Goal: Information Seeking & Learning: Learn about a topic

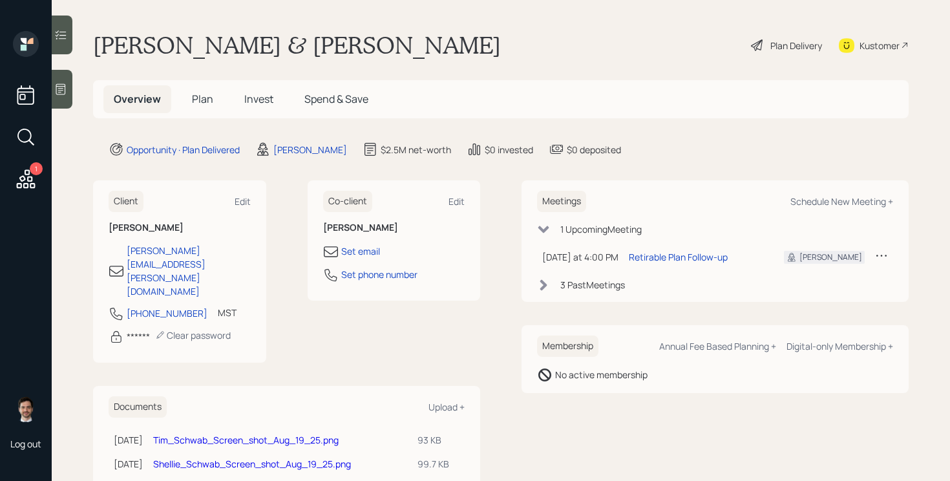
click at [204, 98] on span "Plan" at bounding box center [202, 99] width 21 height 14
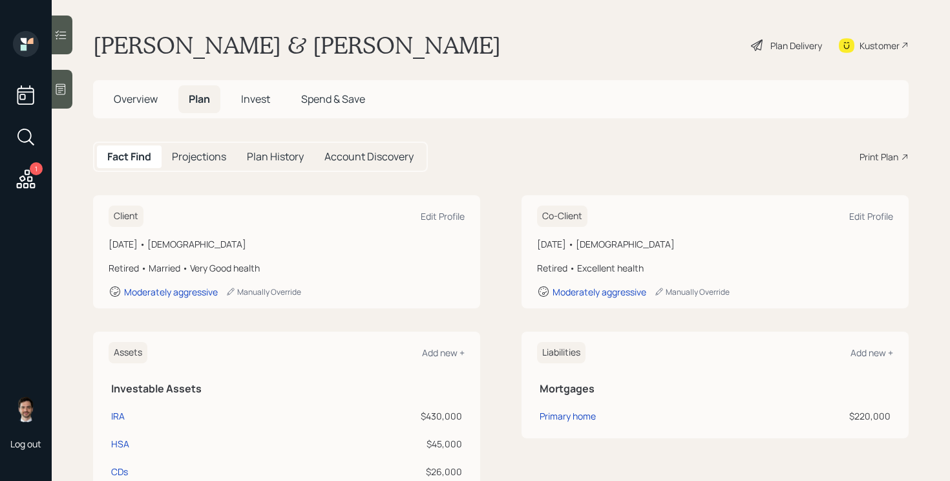
click at [797, 50] on div "Plan Delivery" at bounding box center [797, 46] width 52 height 14
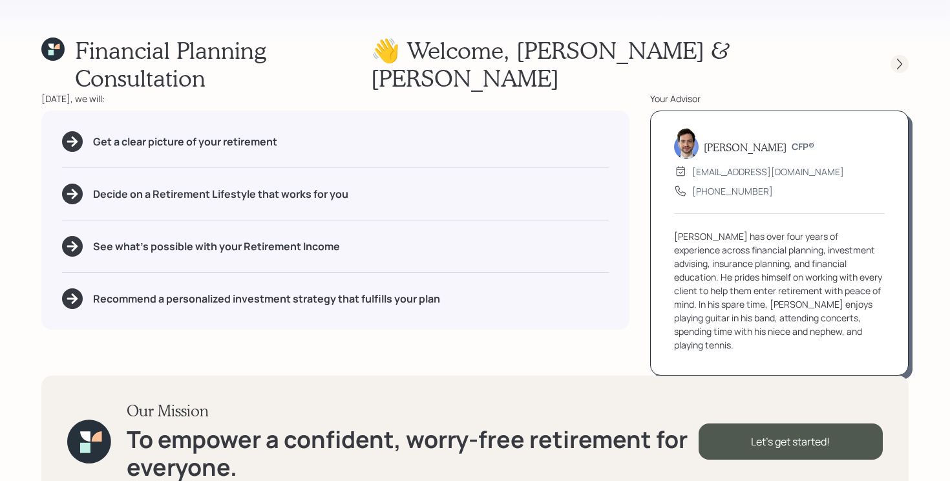
click at [901, 59] on icon at bounding box center [899, 64] width 5 height 11
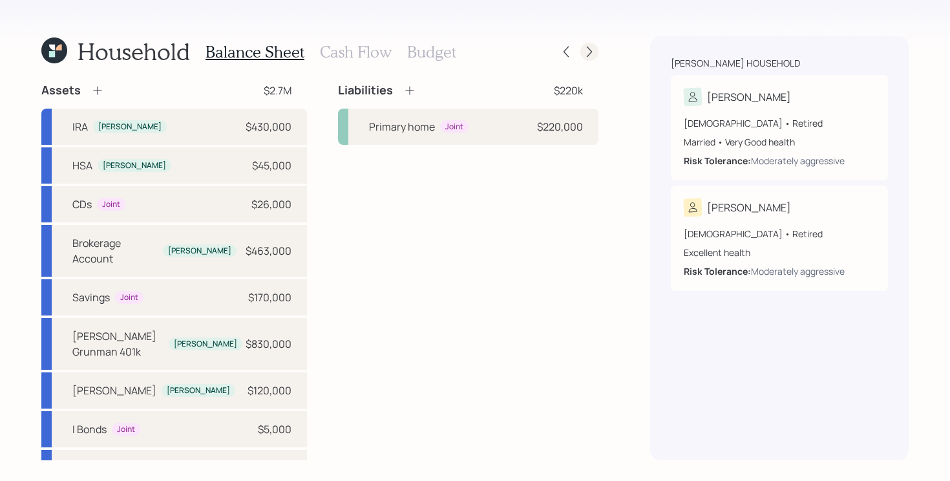
click at [591, 46] on icon at bounding box center [589, 51] width 13 height 13
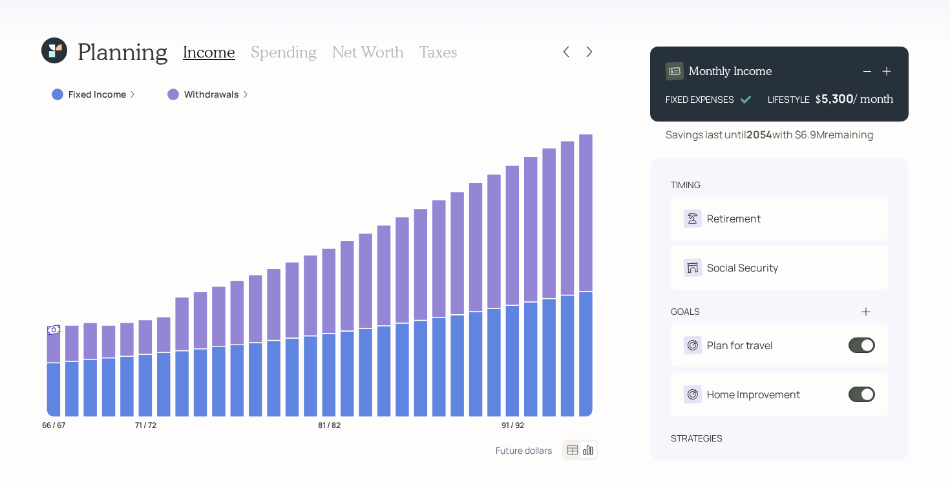
click at [591, 46] on icon at bounding box center [589, 51] width 13 height 13
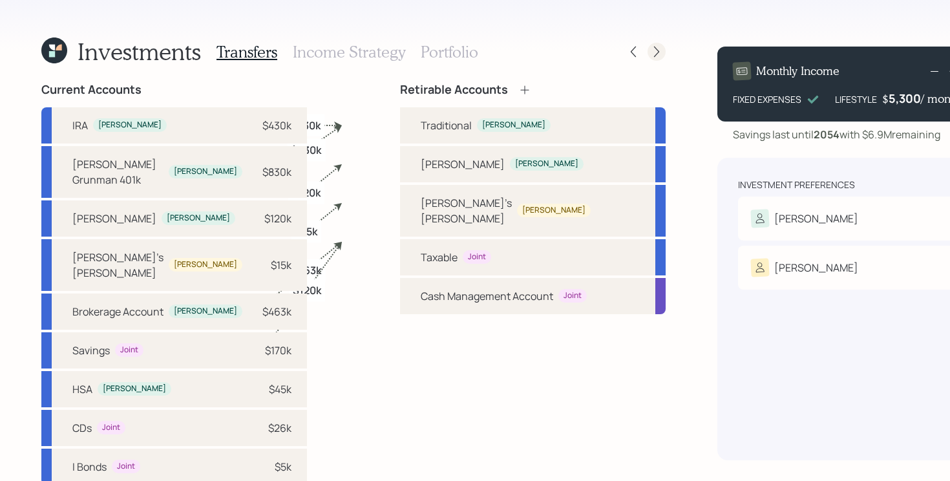
click at [650, 53] on icon at bounding box center [656, 51] width 13 height 13
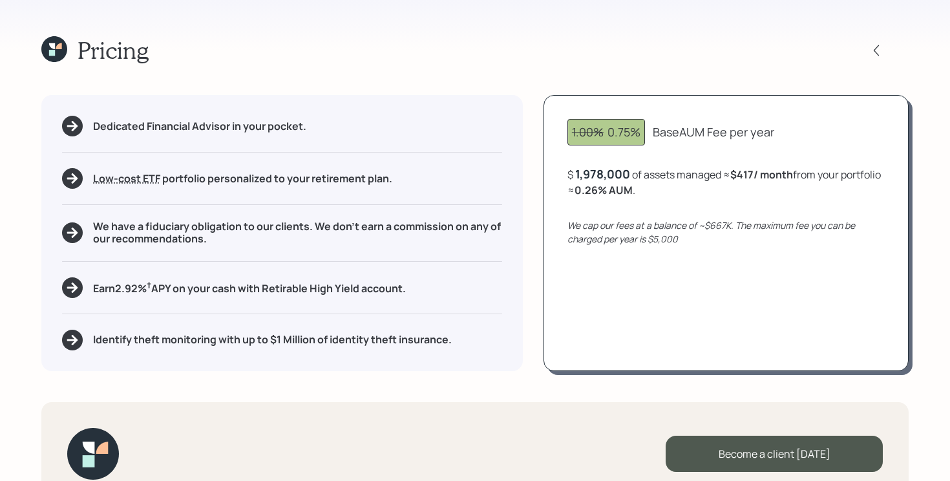
click at [688, 58] on div "Pricing" at bounding box center [475, 50] width 868 height 28
click at [58, 47] on icon at bounding box center [59, 46] width 6 height 6
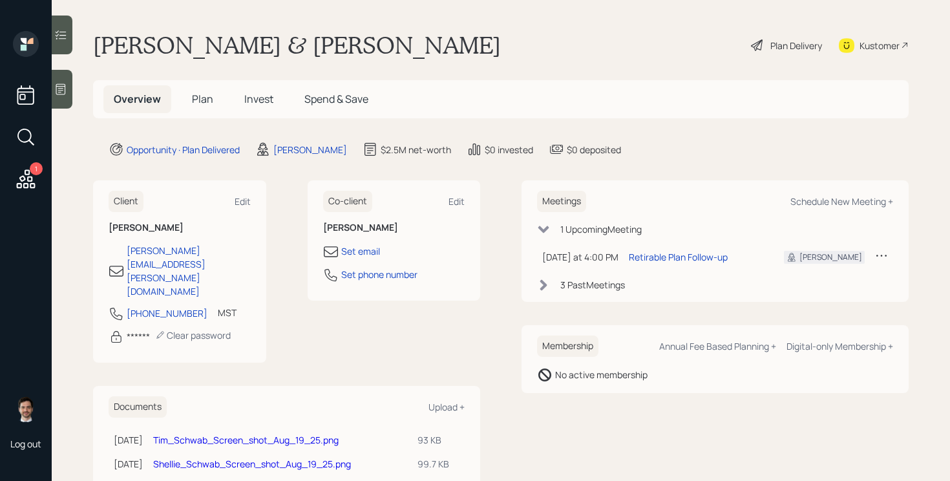
click at [493, 175] on main "Tim & Shellie Burley Plan Delivery Kustomer Overview Plan Invest Spend & Save O…" at bounding box center [501, 240] width 899 height 481
click at [497, 39] on div "Tim & Shellie Burley Plan Delivery Kustomer" at bounding box center [501, 45] width 816 height 28
click at [369, 39] on div "Tim & Shellie Burley Plan Delivery Kustomer" at bounding box center [501, 45] width 816 height 28
click at [337, 37] on div "Tim & Shellie Burley Plan Delivery Kustomer" at bounding box center [501, 45] width 816 height 28
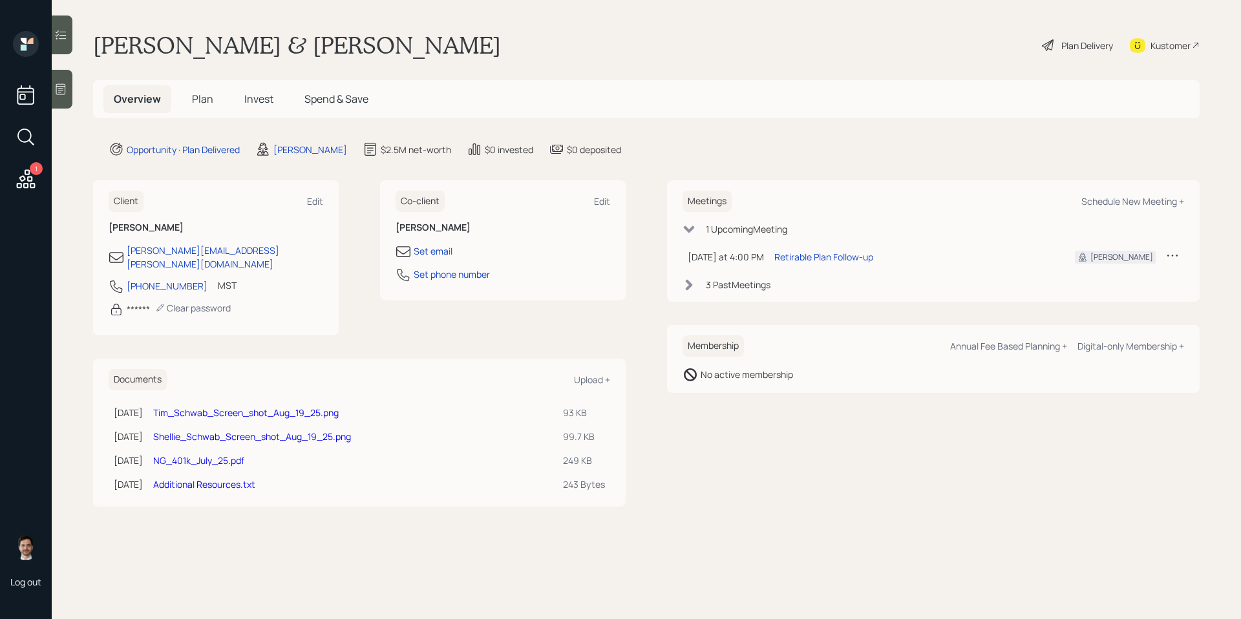
click at [87, 200] on main "Tim & Shellie Burley Plan Delivery Kustomer Overview Plan Invest Spend & Save O…" at bounding box center [647, 309] width 1190 height 619
